Goal: Contribute content: Contribute content

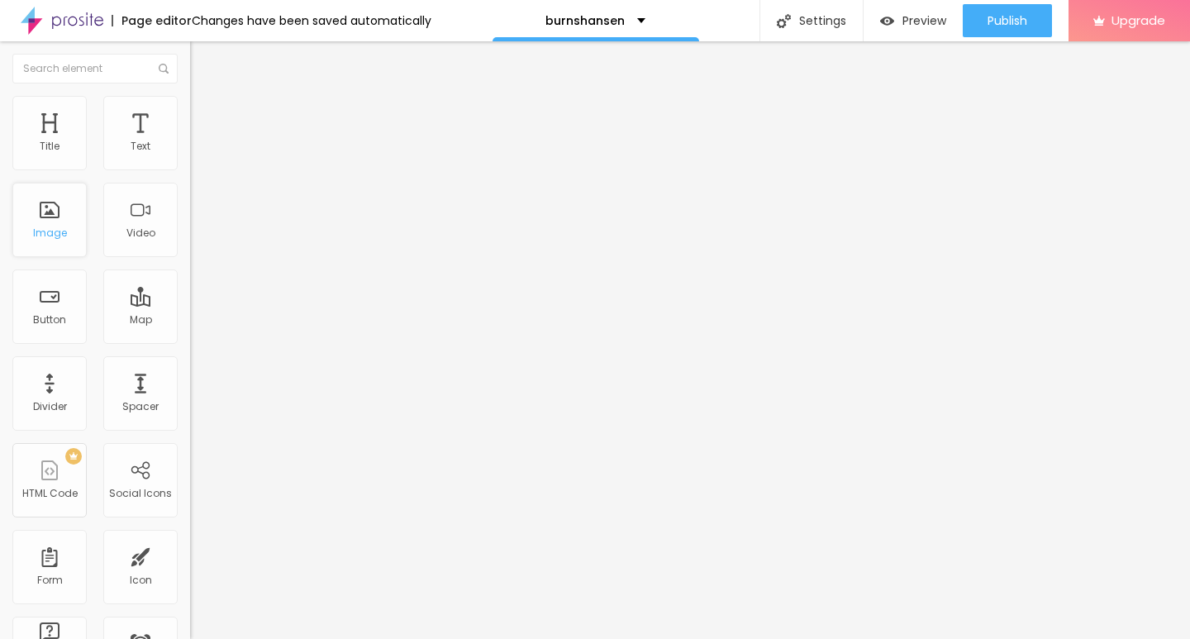
click at [57, 221] on div "Image" at bounding box center [49, 220] width 74 height 74
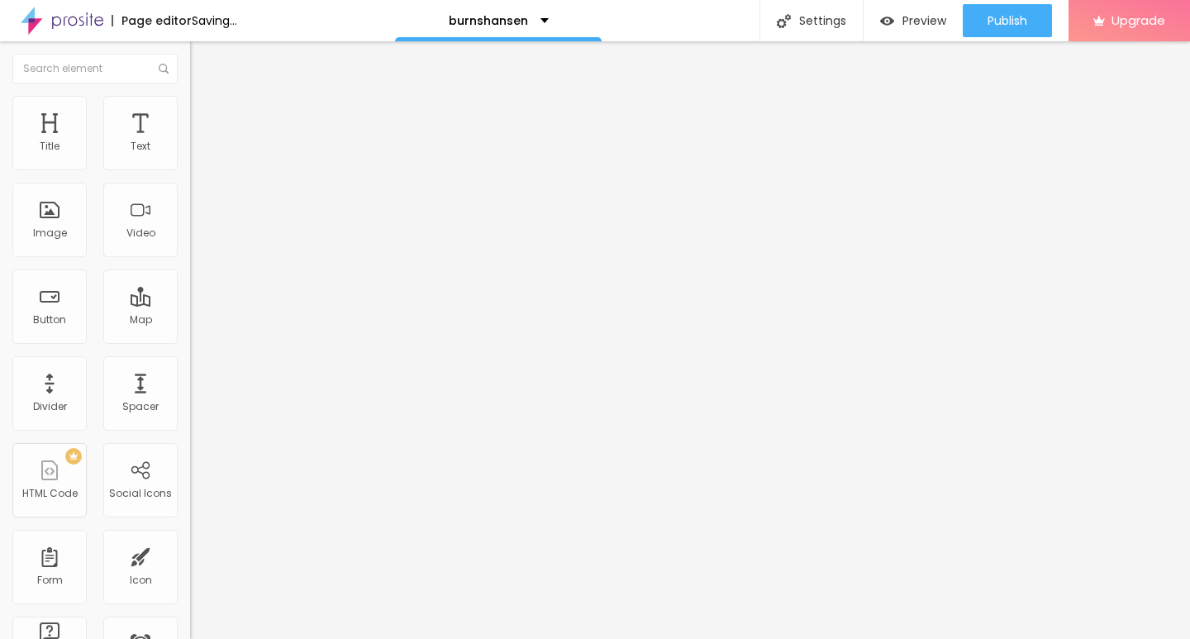
click at [190, 142] on span "Add image" at bounding box center [224, 135] width 68 height 14
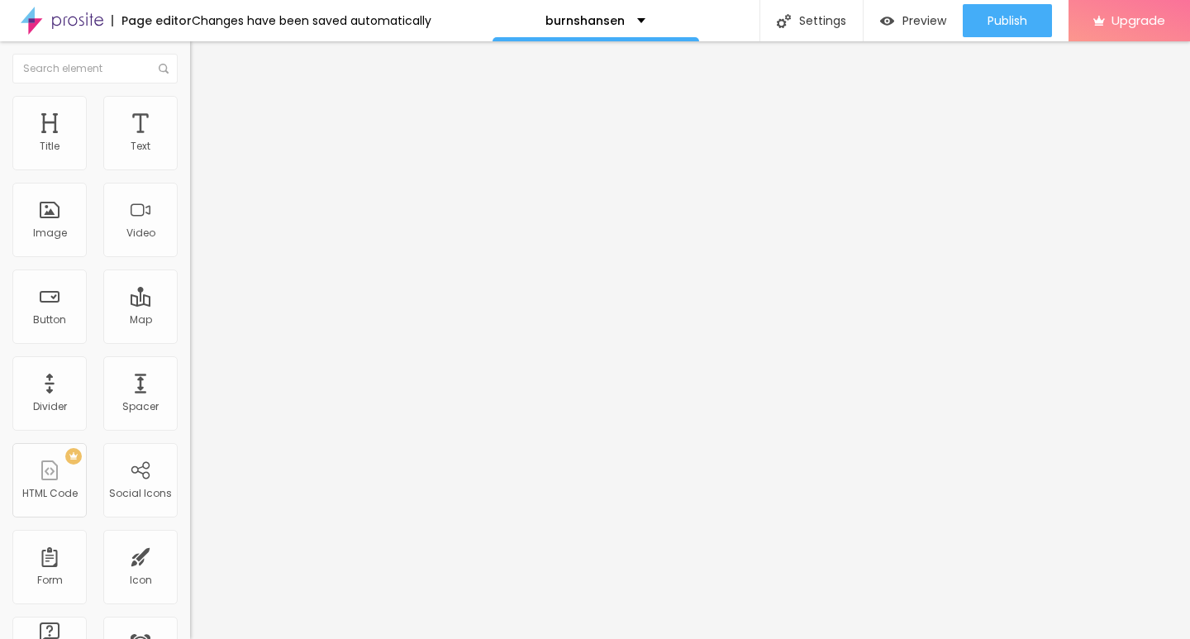
click at [340, 638] on div at bounding box center [595, 649] width 1190 height 0
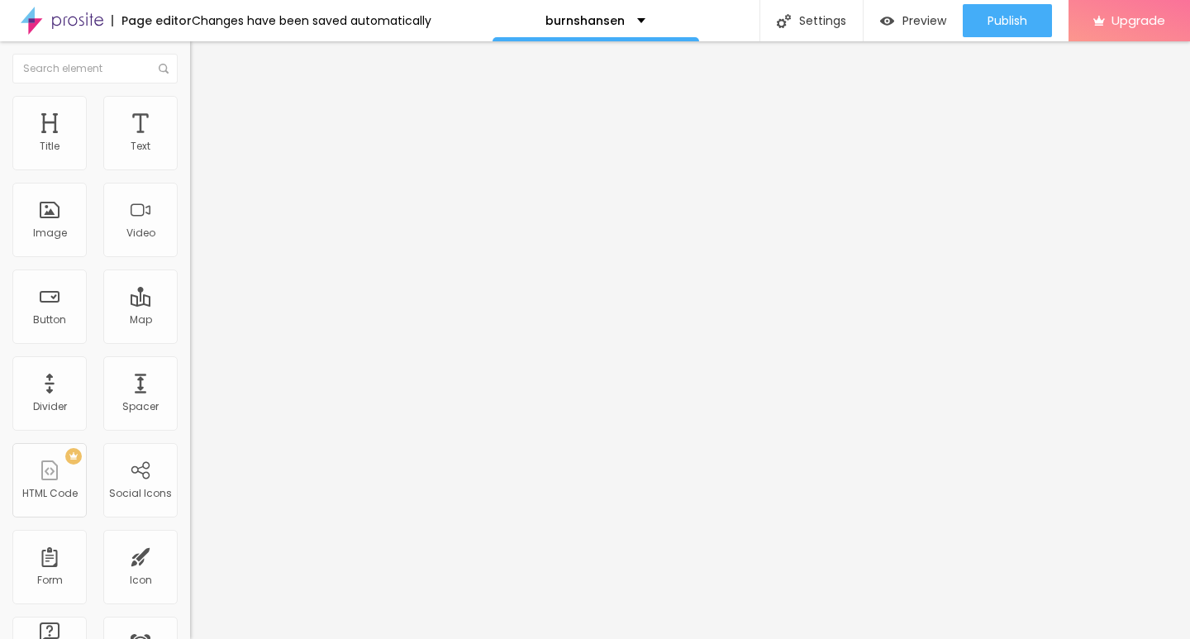
click at [190, 142] on span "Add image" at bounding box center [224, 135] width 68 height 14
click at [339, 638] on div at bounding box center [595, 649] width 1190 height 0
click at [261, 638] on div "Subindo 1/1 arquivos" at bounding box center [595, 644] width 1190 height 10
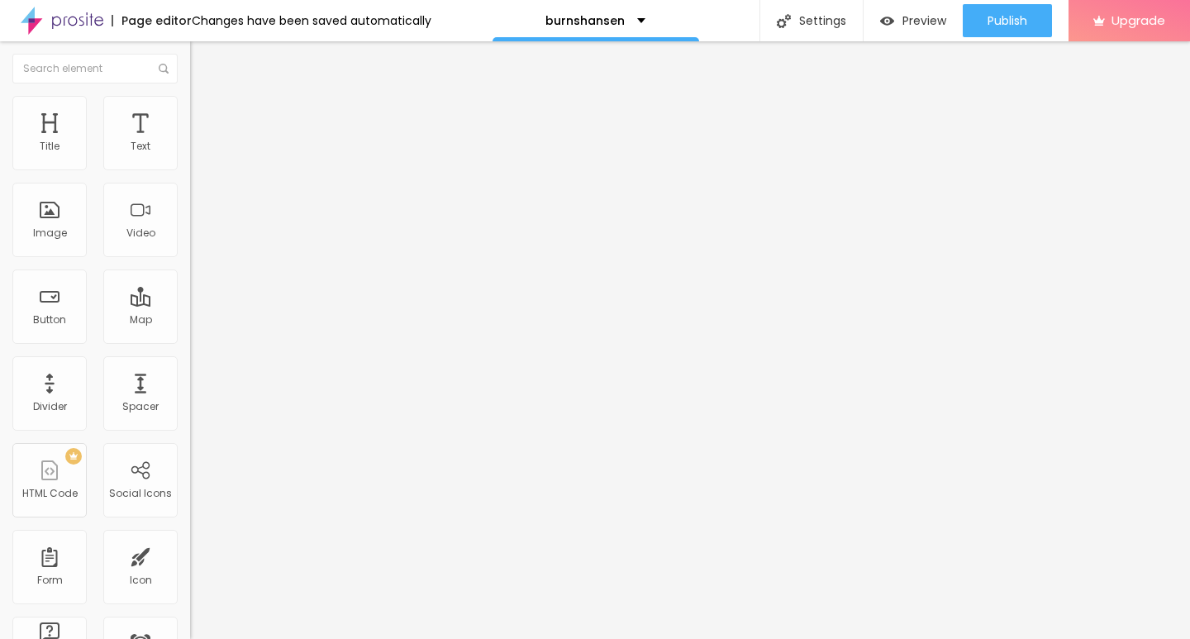
click at [190, 105] on li "Style" at bounding box center [285, 104] width 190 height 17
type input "10"
click at [190, 169] on input "range" at bounding box center [243, 162] width 107 height 13
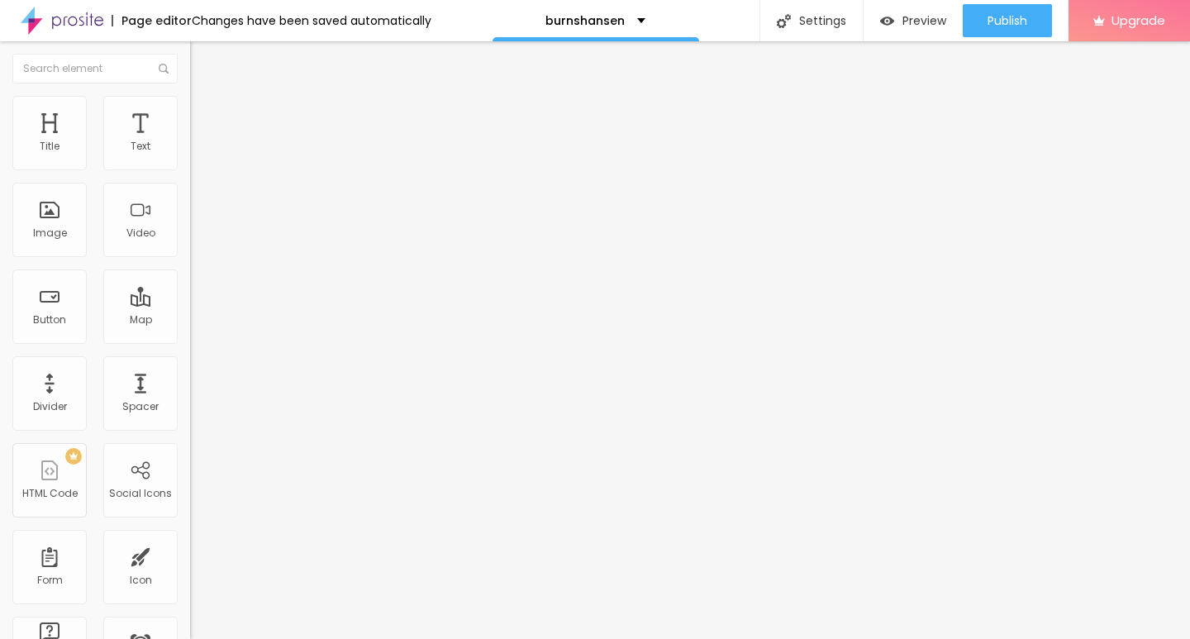
type input "10"
click at [202, 66] on div "Edit Image" at bounding box center [245, 60] width 87 height 13
click at [202, 61] on div "Edit Text" at bounding box center [239, 60] width 75 height 13
click at [39, 317] on div "Button" at bounding box center [49, 320] width 33 height 12
click at [190, 155] on input "Click me" at bounding box center [289, 147] width 198 height 17
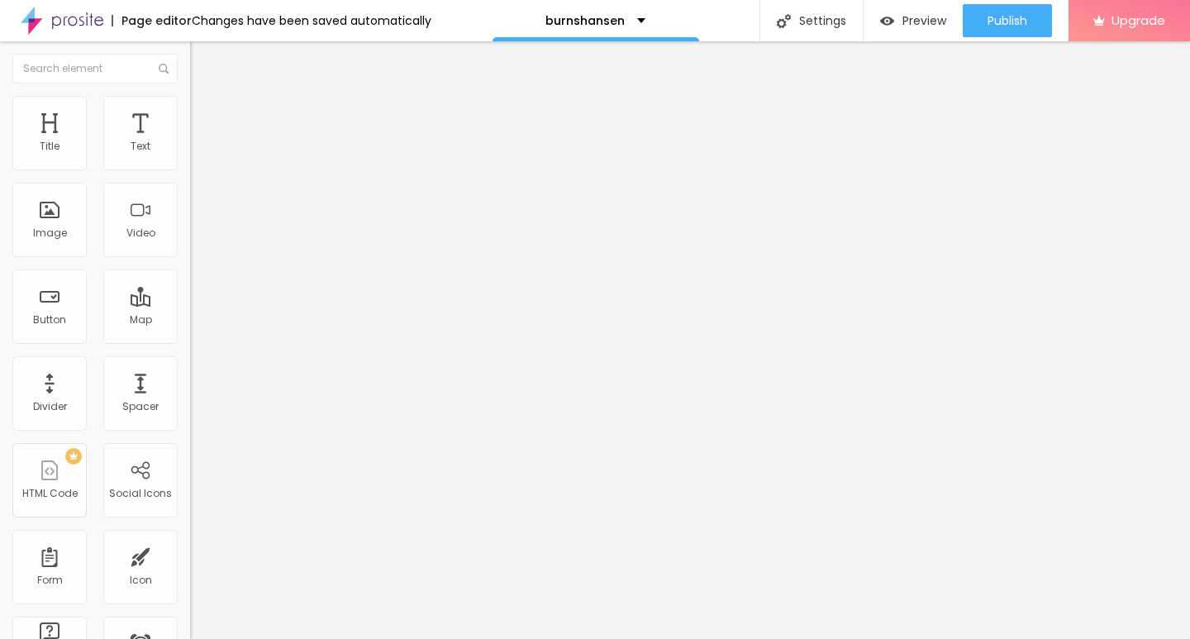
paste input "→ VIEW DOCUMENT HERE"
type input "→ VIEW DOCUMENT HERE"
click at [190, 252] on span "Default" at bounding box center [208, 253] width 36 height 14
click at [190, 270] on span "Small" at bounding box center [205, 263] width 30 height 14
click at [190, 340] on input "https://" at bounding box center [289, 332] width 198 height 17
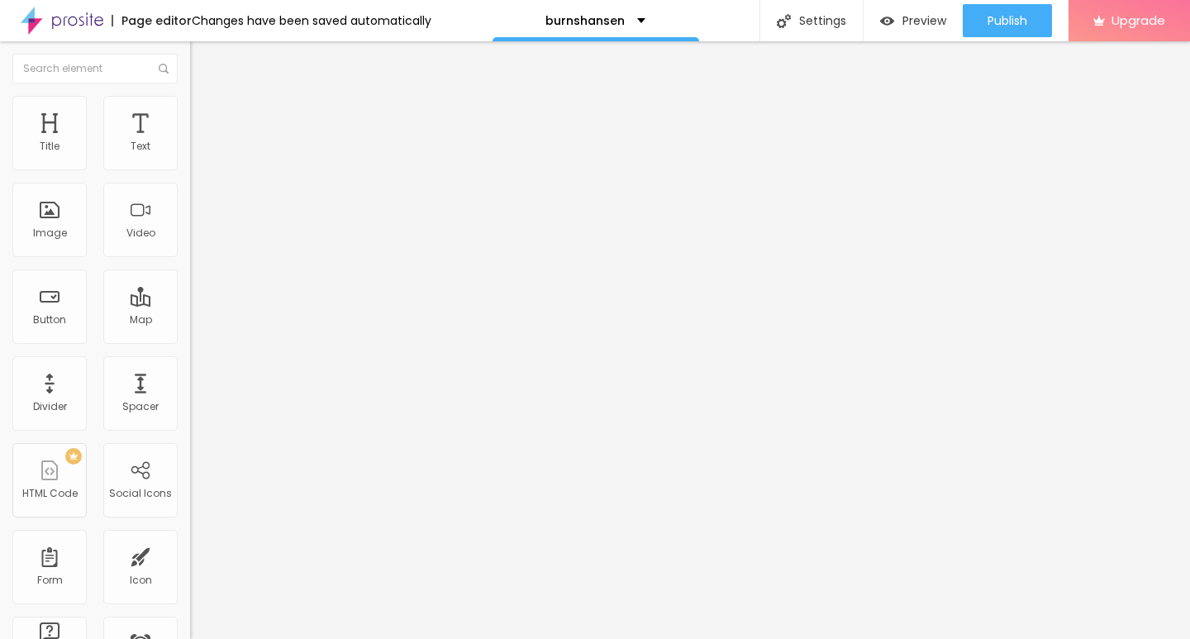
paste input "[DOMAIN_NAME]"
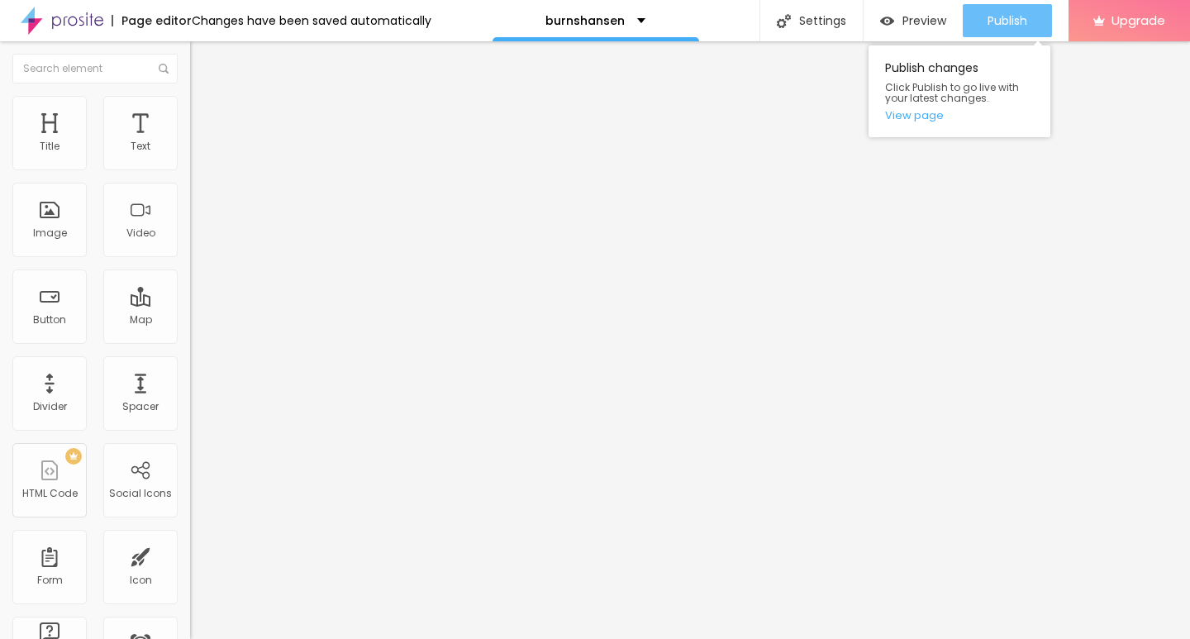
type input "[URL][DOMAIN_NAME]"
click at [982, 20] on button "Publish" at bounding box center [1007, 20] width 89 height 33
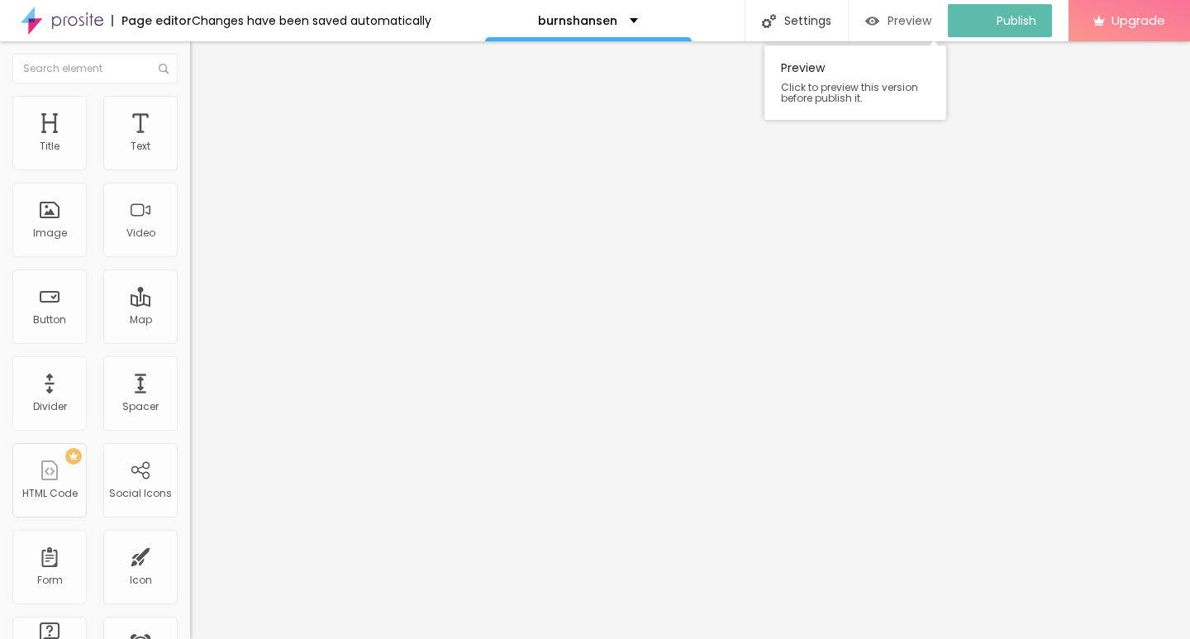
click at [903, 21] on span "Preview" at bounding box center [909, 20] width 44 height 13
